Goal: Transaction & Acquisition: Book appointment/travel/reservation

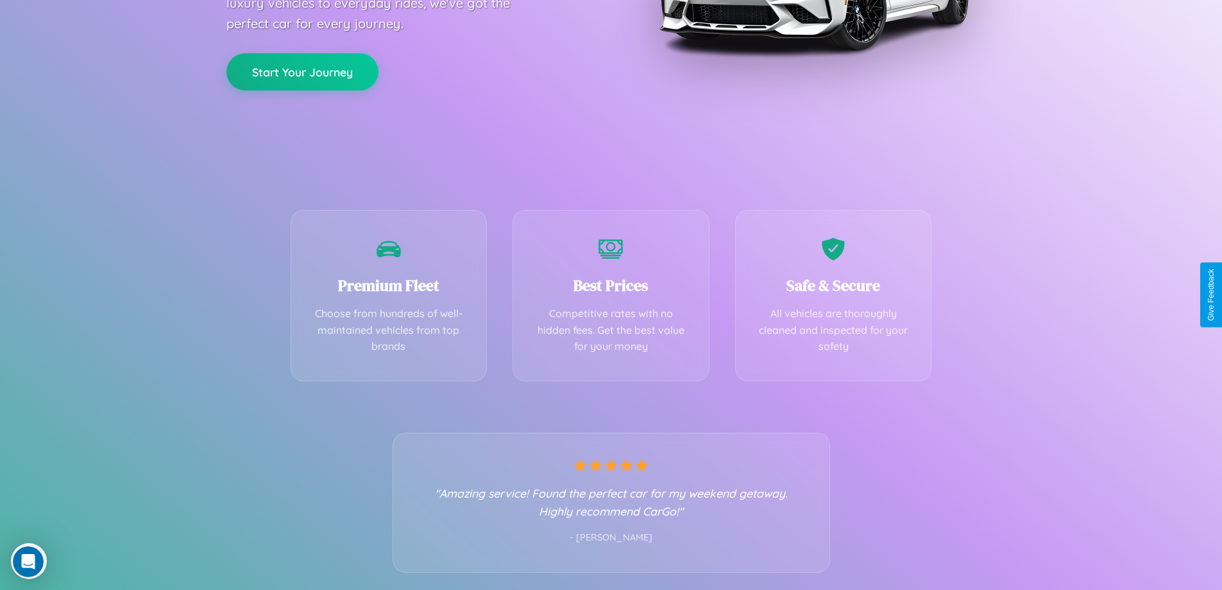
scroll to position [253, 0]
click at [611, 294] on div "Best Prices Competitive rates with no hidden fees. Get the best value for your …" at bounding box center [611, 291] width 197 height 171
click at [302, 70] on button "Start Your Journey" at bounding box center [302, 69] width 152 height 37
click at [302, 69] on button "Start Your Journey" at bounding box center [302, 69] width 152 height 37
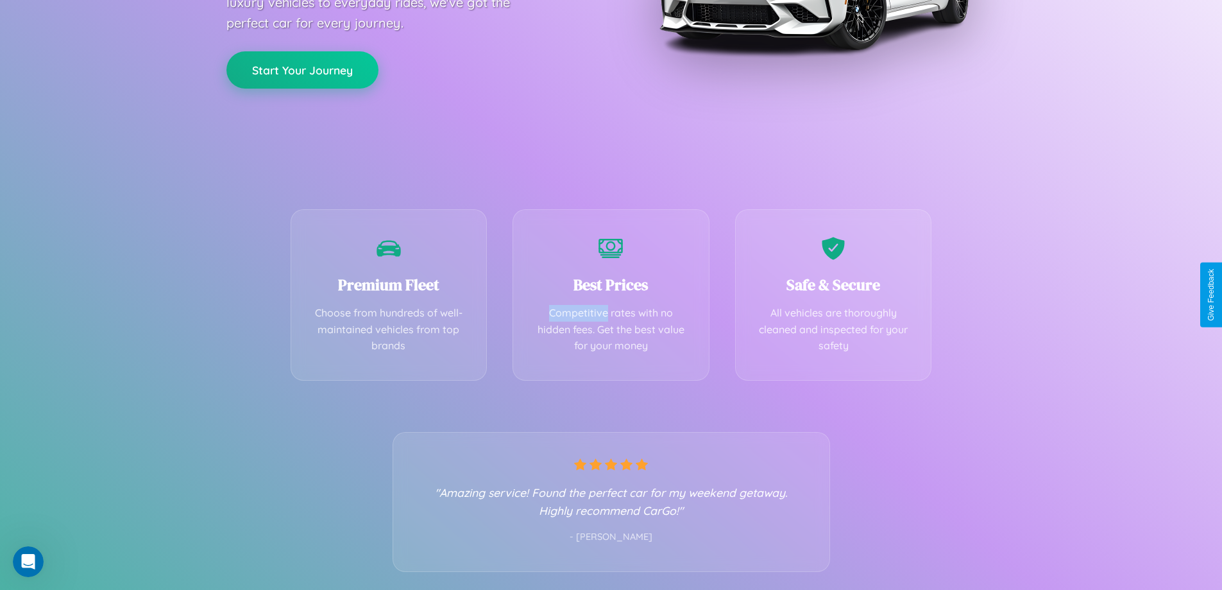
click at [302, 69] on button "Start Your Journey" at bounding box center [302, 69] width 152 height 37
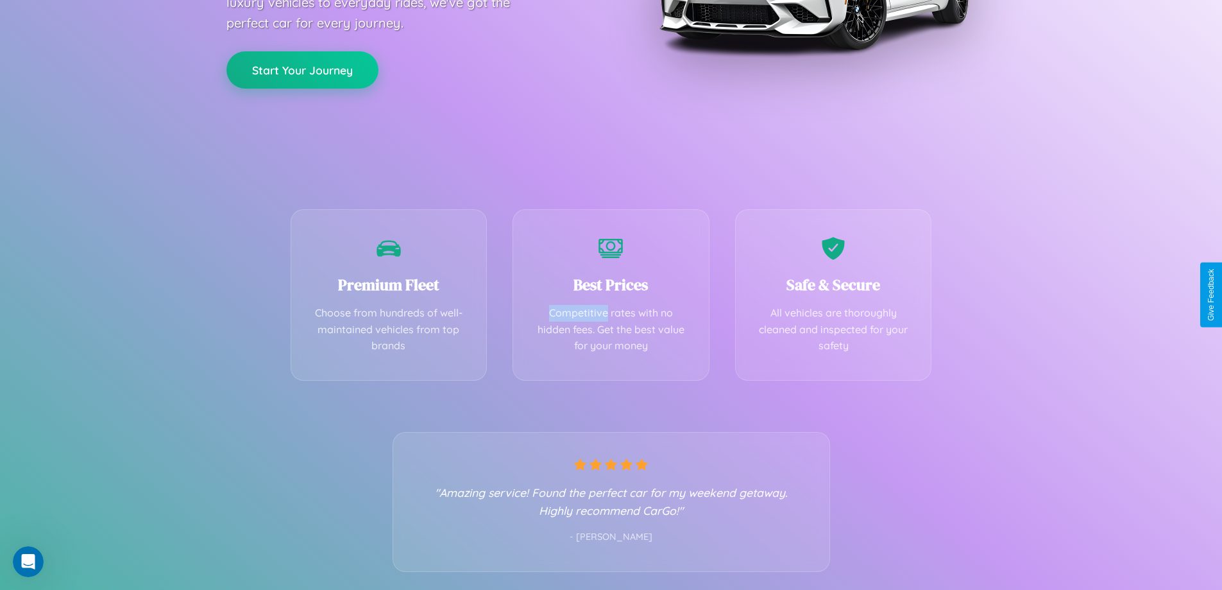
click at [302, 69] on button "Start Your Journey" at bounding box center [302, 69] width 152 height 37
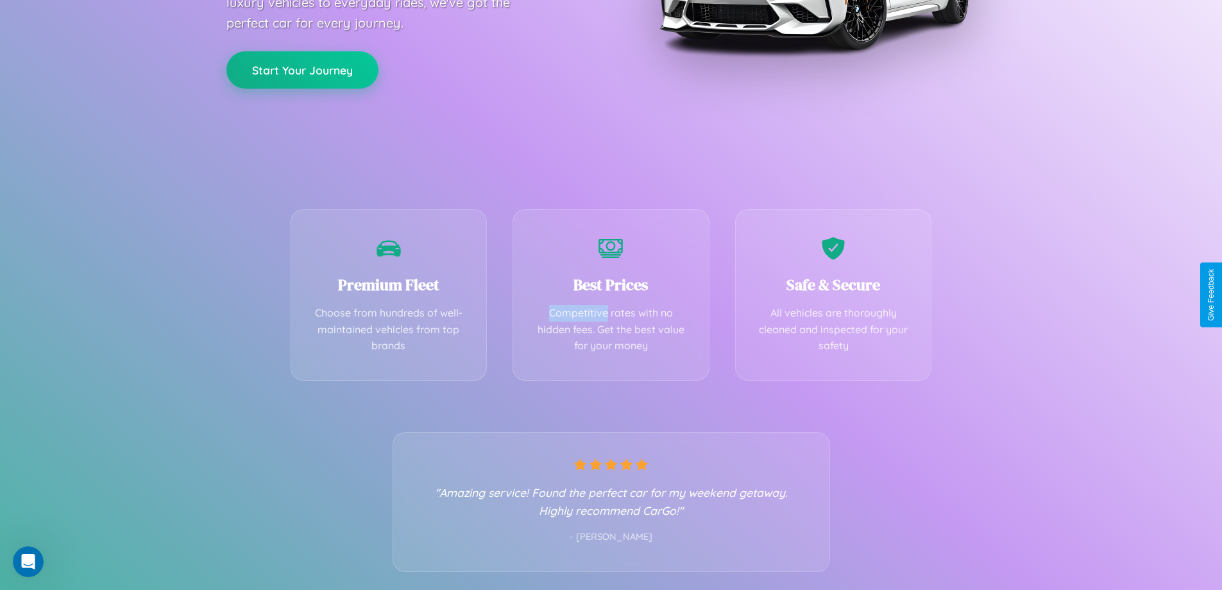
click at [302, 69] on button "Start Your Journey" at bounding box center [302, 69] width 152 height 37
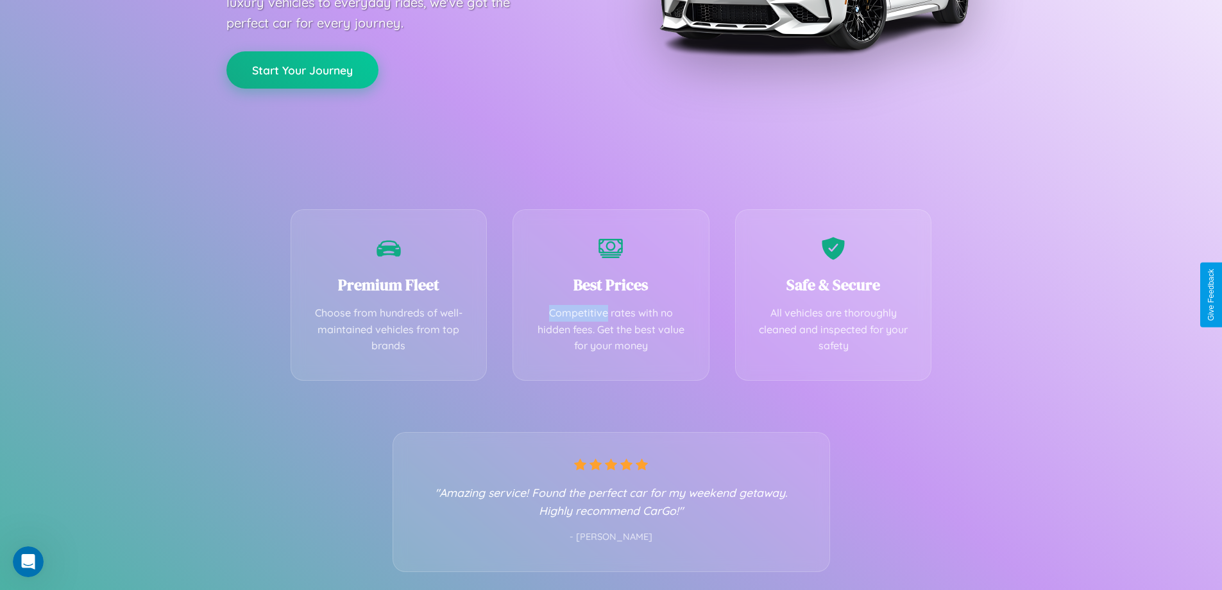
click at [302, 69] on button "Start Your Journey" at bounding box center [302, 69] width 152 height 37
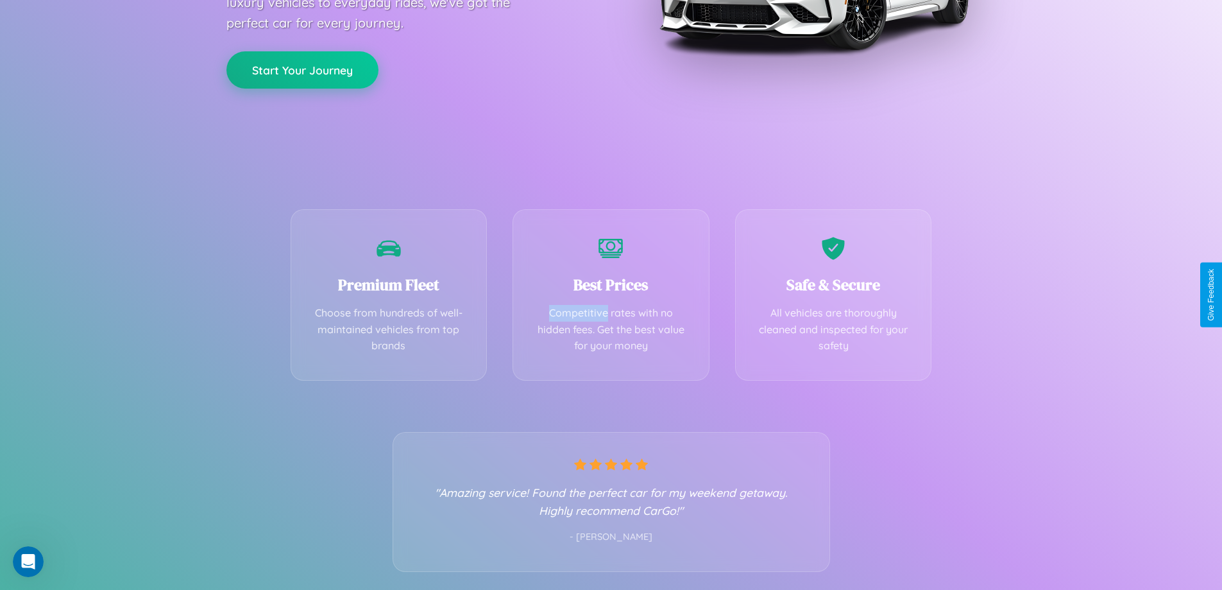
click at [302, 69] on button "Start Your Journey" at bounding box center [302, 69] width 152 height 37
